Goal: Task Accomplishment & Management: Use online tool/utility

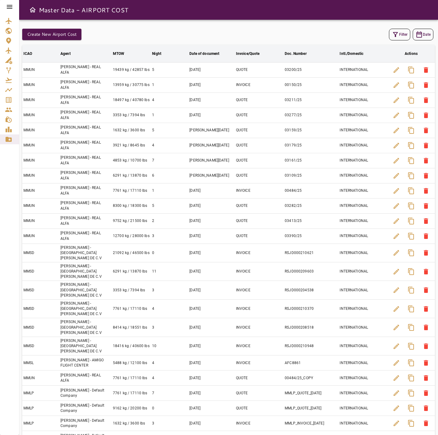
scroll to position [29, 0]
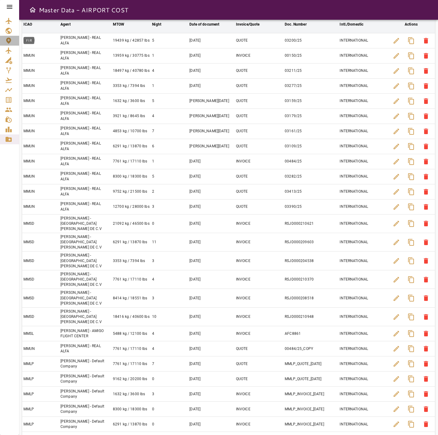
click at [9, 38] on icon "FIR" at bounding box center [8, 41] width 5 height 6
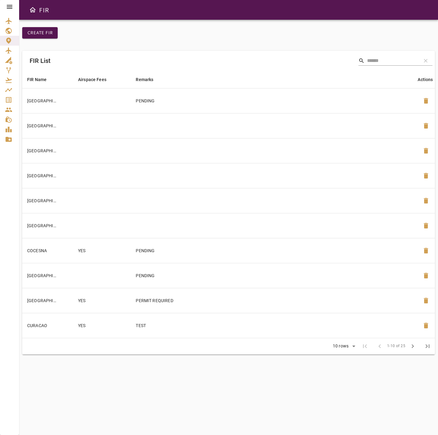
click at [414, 348] on span "chevron_right" at bounding box center [412, 346] width 7 height 7
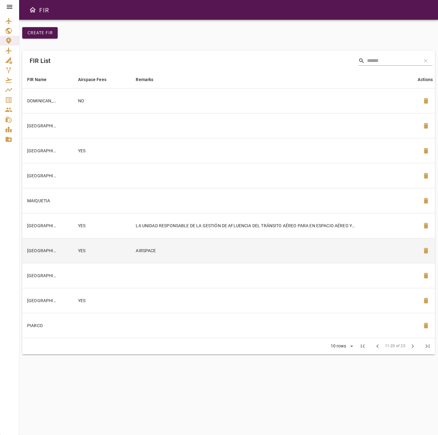
click at [198, 255] on td "AIRSPACE" at bounding box center [274, 250] width 286 height 25
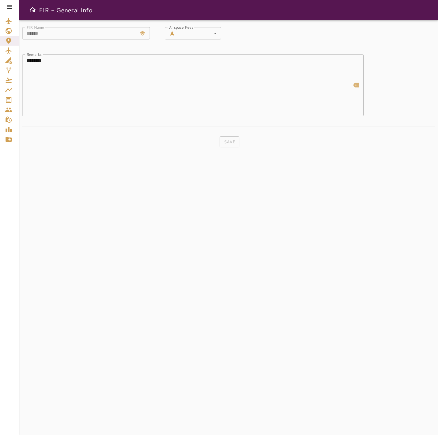
click at [14, 8] on div at bounding box center [9, 7] width 19 height 14
click at [12, 8] on icon at bounding box center [10, 7] width 6 height 4
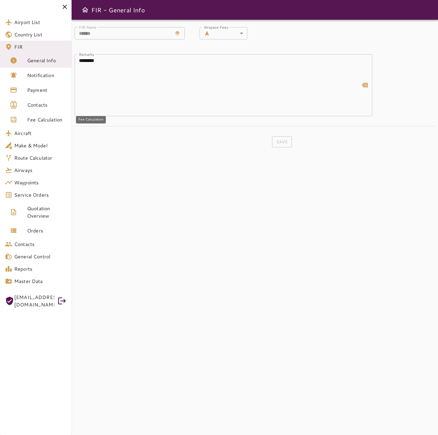
click at [34, 117] on span "Fee Calculation" at bounding box center [46, 119] width 39 height 7
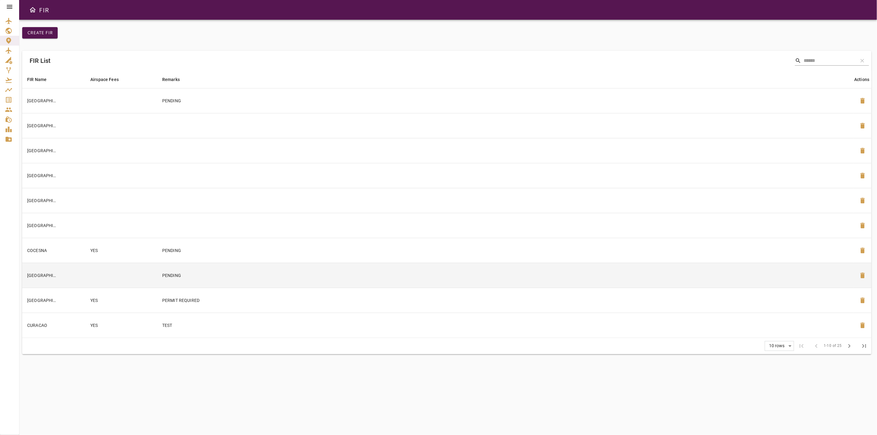
click at [62, 279] on td "[GEOGRAPHIC_DATA]" at bounding box center [53, 275] width 63 height 25
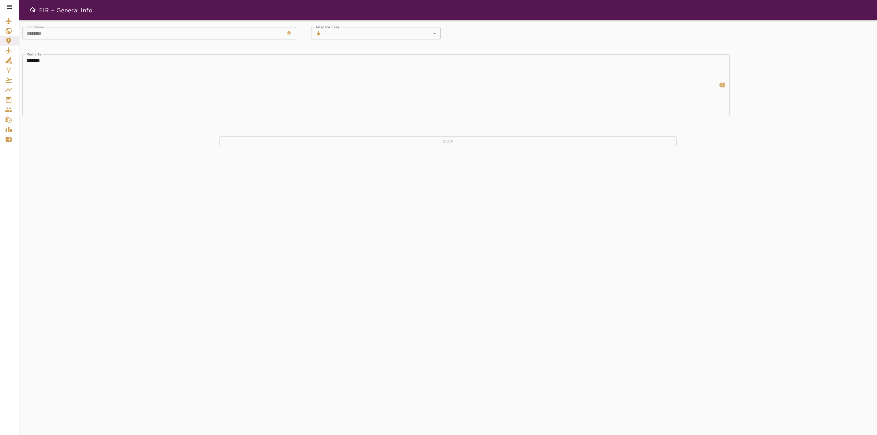
click at [14, 6] on div at bounding box center [9, 7] width 19 height 14
click at [14, 9] on div at bounding box center [9, 7] width 19 height 14
click at [7, 7] on icon at bounding box center [9, 6] width 7 height 7
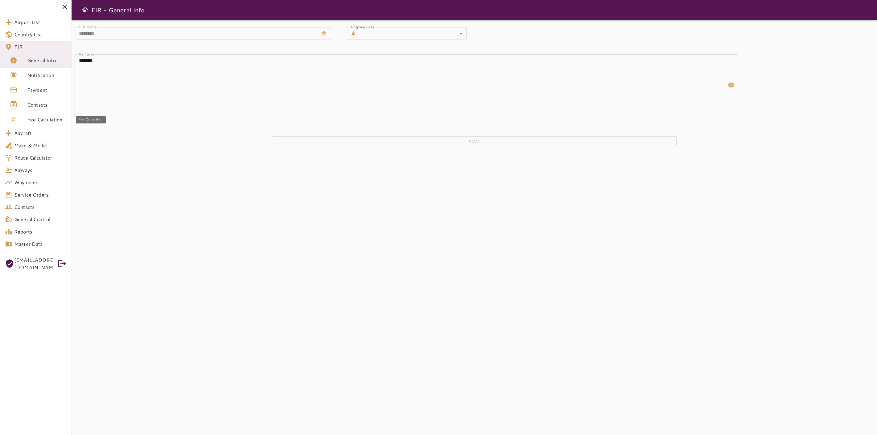
click at [37, 125] on link "Fee Calculation" at bounding box center [36, 119] width 72 height 15
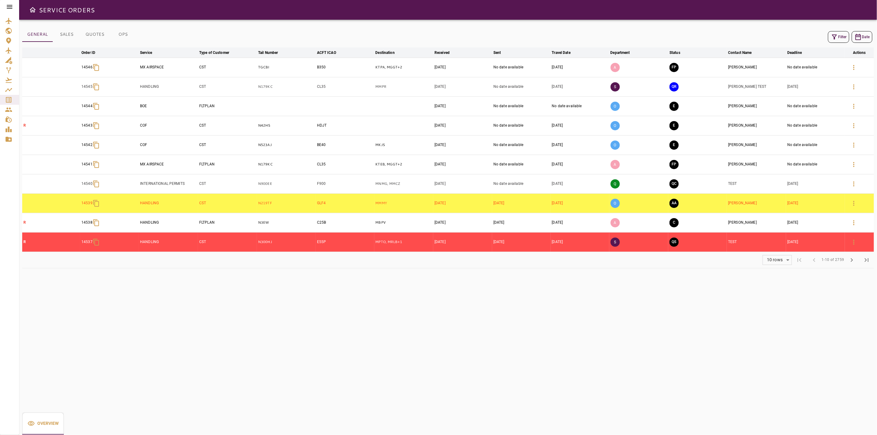
click at [118, 38] on button "OPS" at bounding box center [123, 34] width 28 height 15
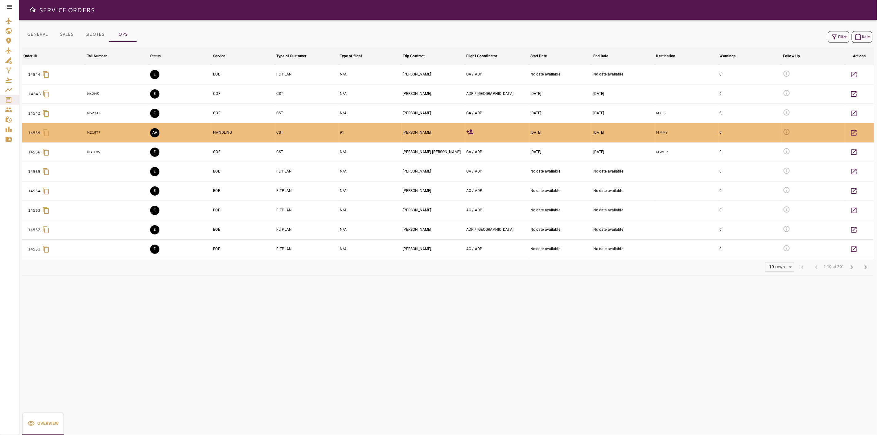
click at [93, 34] on button "QUOTES" at bounding box center [94, 34] width 29 height 15
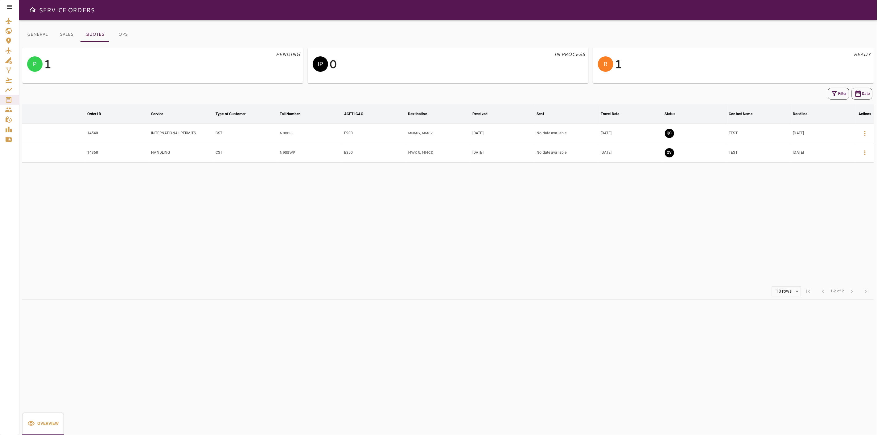
click at [705, 228] on table "arrow_downward Order ID arrow_downward Service arrow_downward Type of Customer …" at bounding box center [447, 193] width 851 height 179
click at [673, 131] on button "QC" at bounding box center [669, 133] width 9 height 9
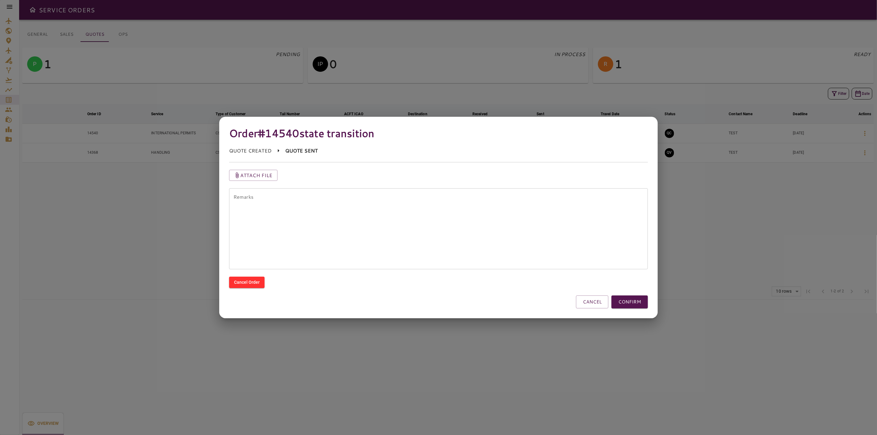
drag, startPoint x: 640, startPoint y: 305, endPoint x: 614, endPoint y: 306, distance: 25.6
click at [617, 308] on button "CONFIRM" at bounding box center [629, 302] width 36 height 13
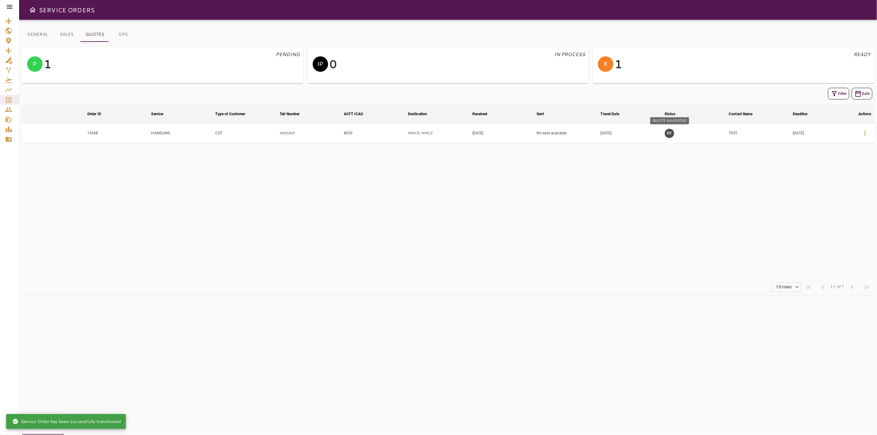
click at [667, 134] on button "QV" at bounding box center [669, 133] width 9 height 9
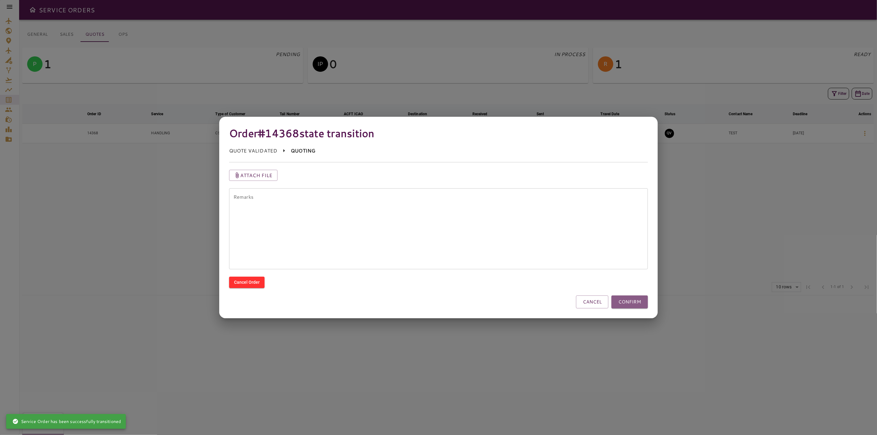
click at [633, 300] on button "CONFIRM" at bounding box center [629, 302] width 36 height 13
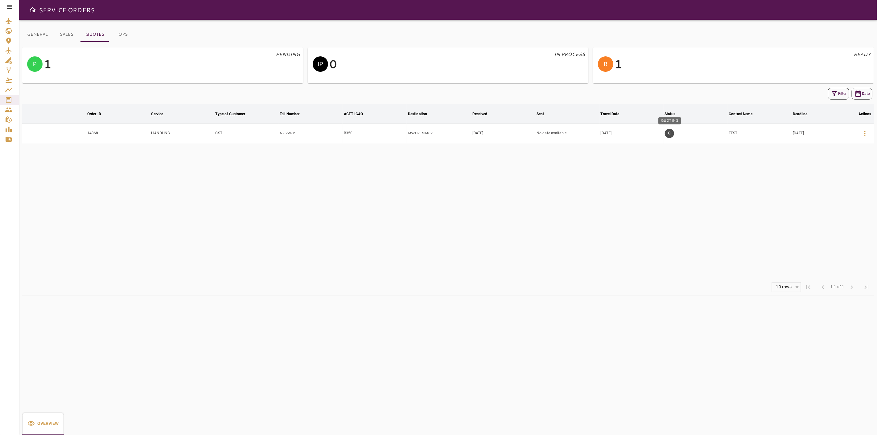
click at [671, 133] on button "Q" at bounding box center [669, 133] width 9 height 9
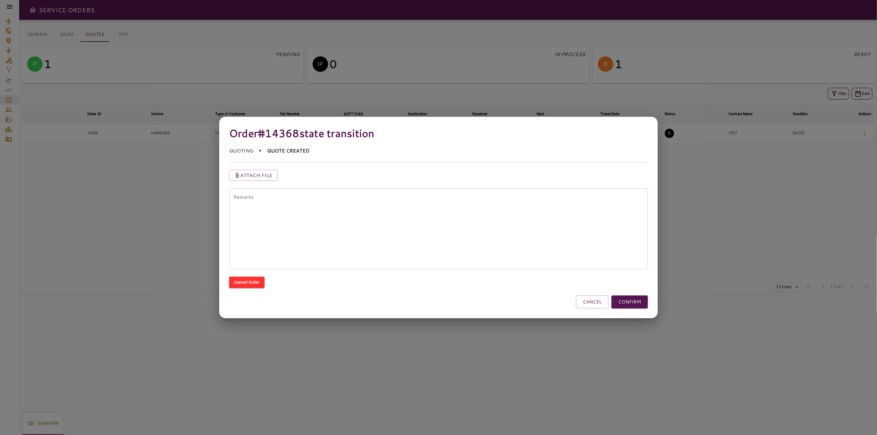
click at [622, 306] on button "CONFIRM" at bounding box center [629, 302] width 36 height 13
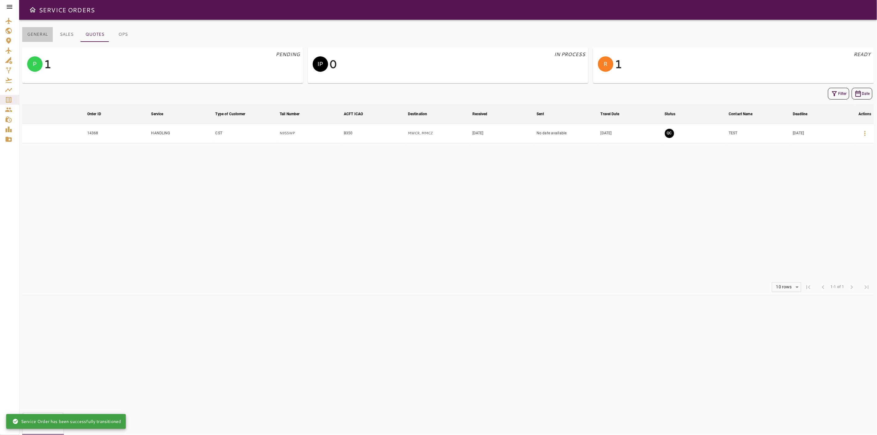
click at [42, 32] on button "GENERAL" at bounding box center [37, 34] width 31 height 15
